Goal: Find specific page/section: Find specific page/section

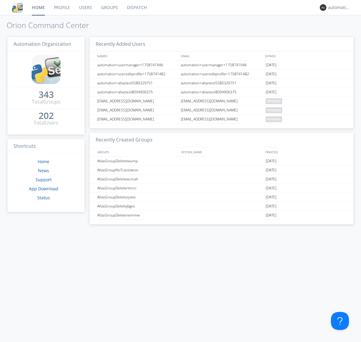
click at [136, 8] on link "Dispatch" at bounding box center [136, 7] width 29 height 15
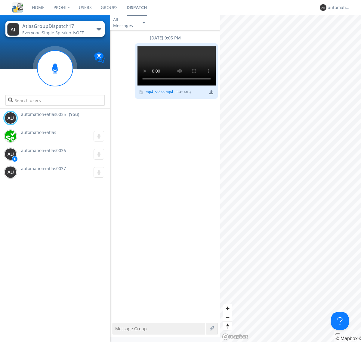
click at [99, 29] on div "button" at bounding box center [99, 29] width 5 height 2
click at [0, 0] on span "AtlasGroupDispatch16" at bounding box center [0, 0] width 0 height 0
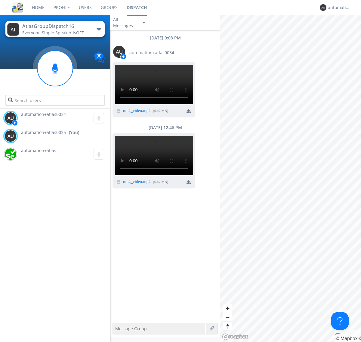
scroll to position [68, 0]
click at [337, 8] on div "automation+atlas0035" at bounding box center [339, 8] width 23 height 6
